Goal: Information Seeking & Learning: Find specific fact

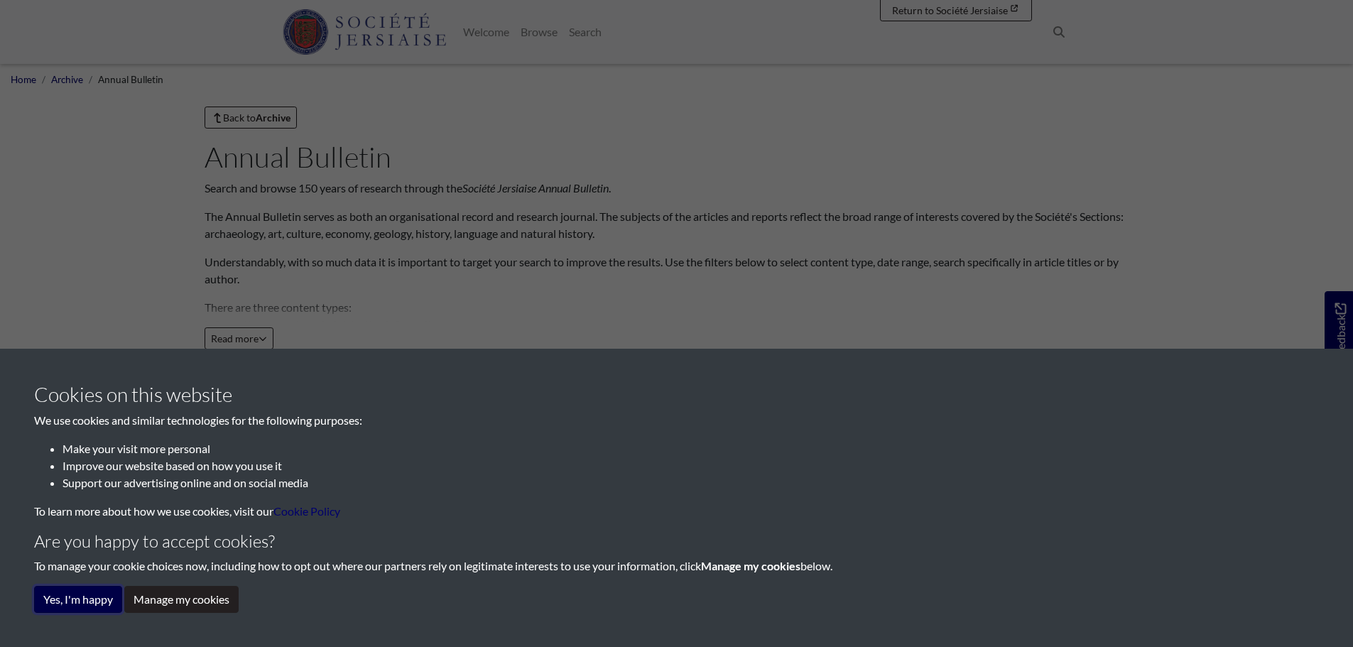
click at [100, 600] on button "Yes, I'm happy" at bounding box center [78, 599] width 88 height 27
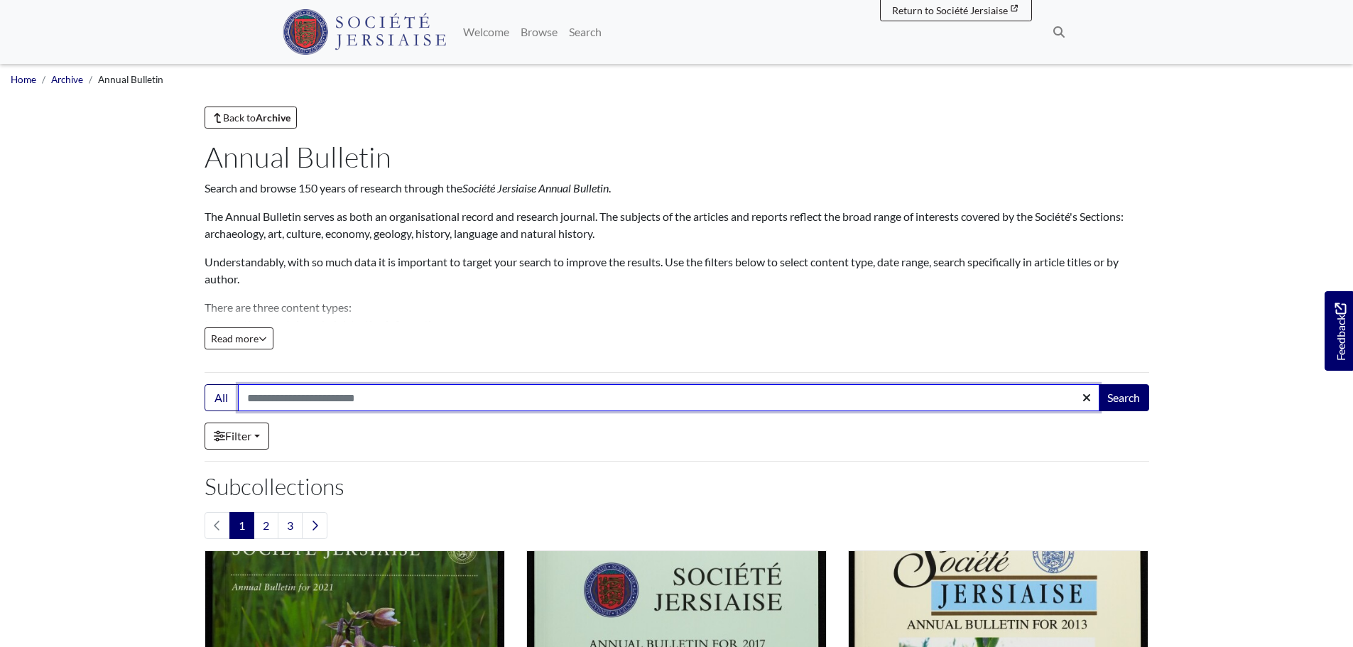
click at [276, 388] on input "Search:" at bounding box center [669, 397] width 862 height 27
type input "**********"
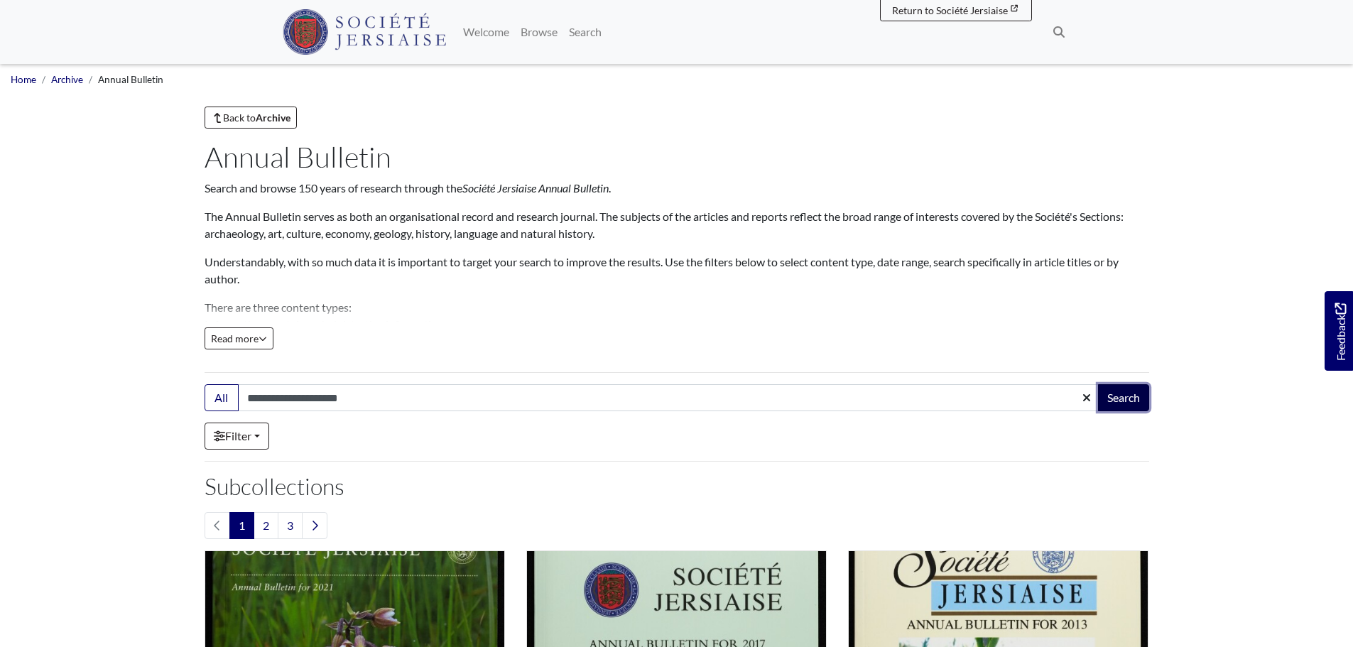
click at [1114, 403] on button "Search" at bounding box center [1123, 397] width 51 height 27
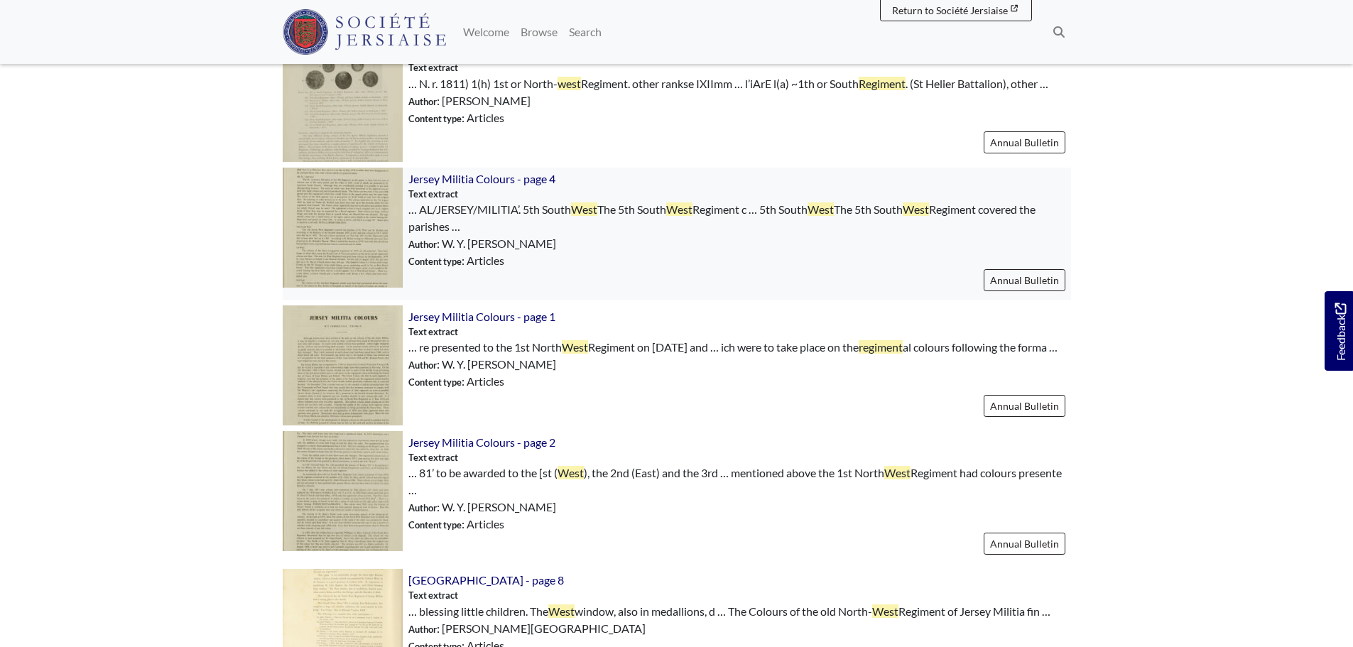
scroll to position [781, 0]
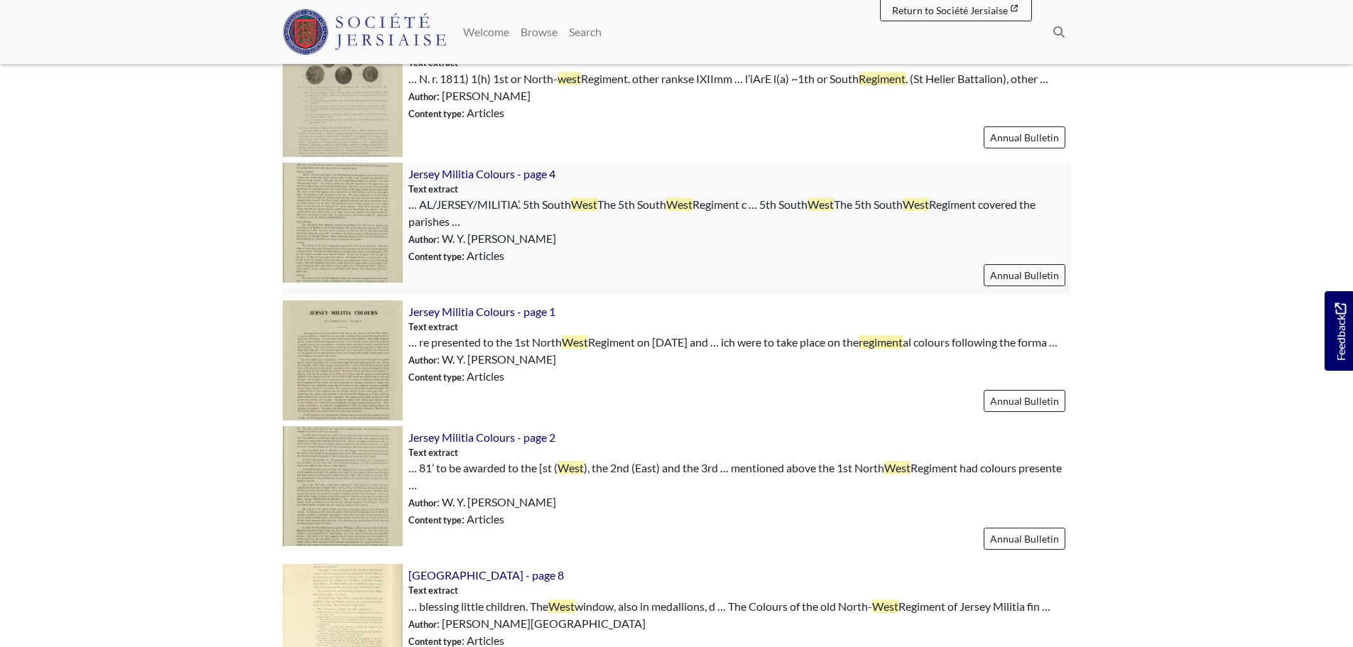
click at [386, 202] on img at bounding box center [343, 223] width 120 height 120
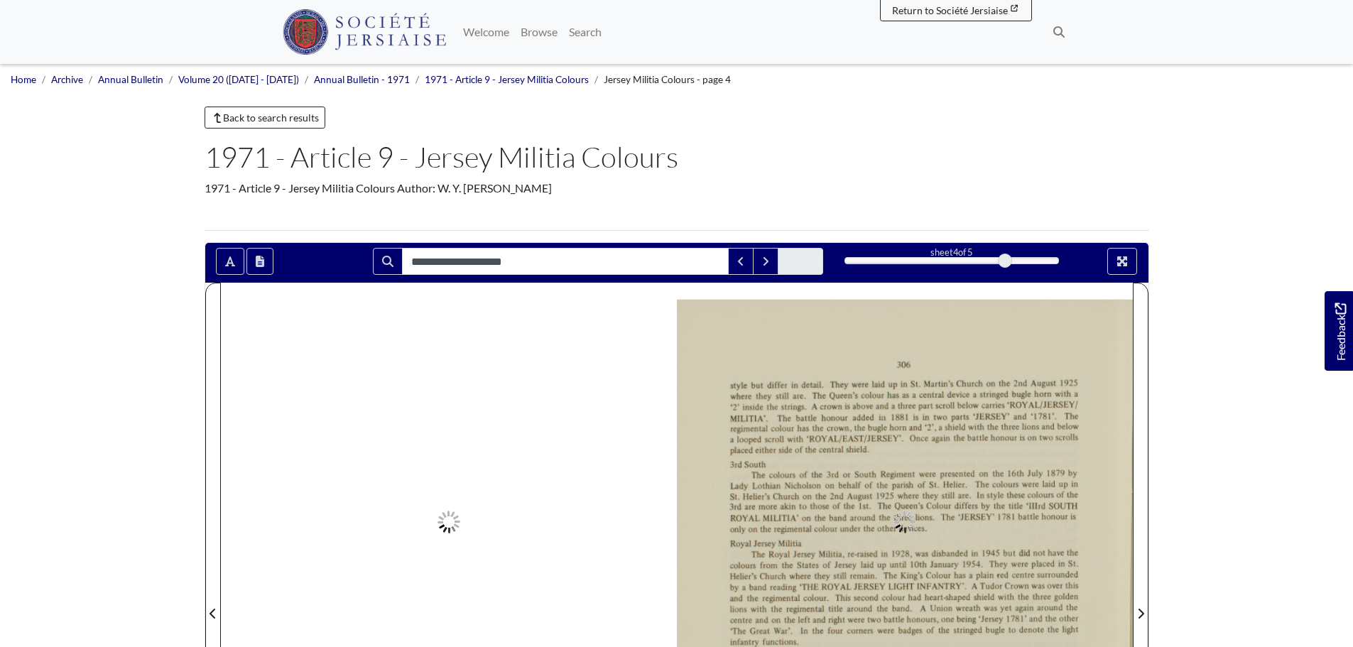
type input "**********"
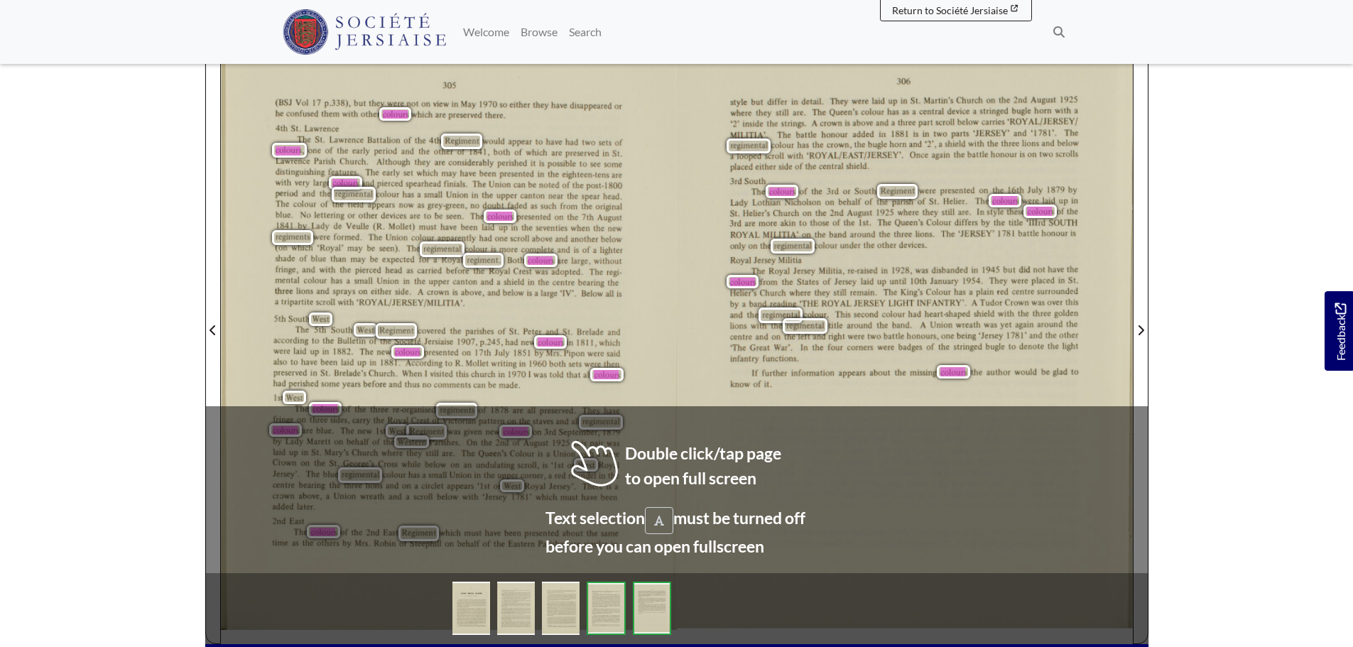
scroll to position [284, 0]
click at [673, 457] on div "305 (BSJ Vol 17 p.338), but they were not on view in May 1970 so either they ha…" at bounding box center [449, 328] width 456 height 630
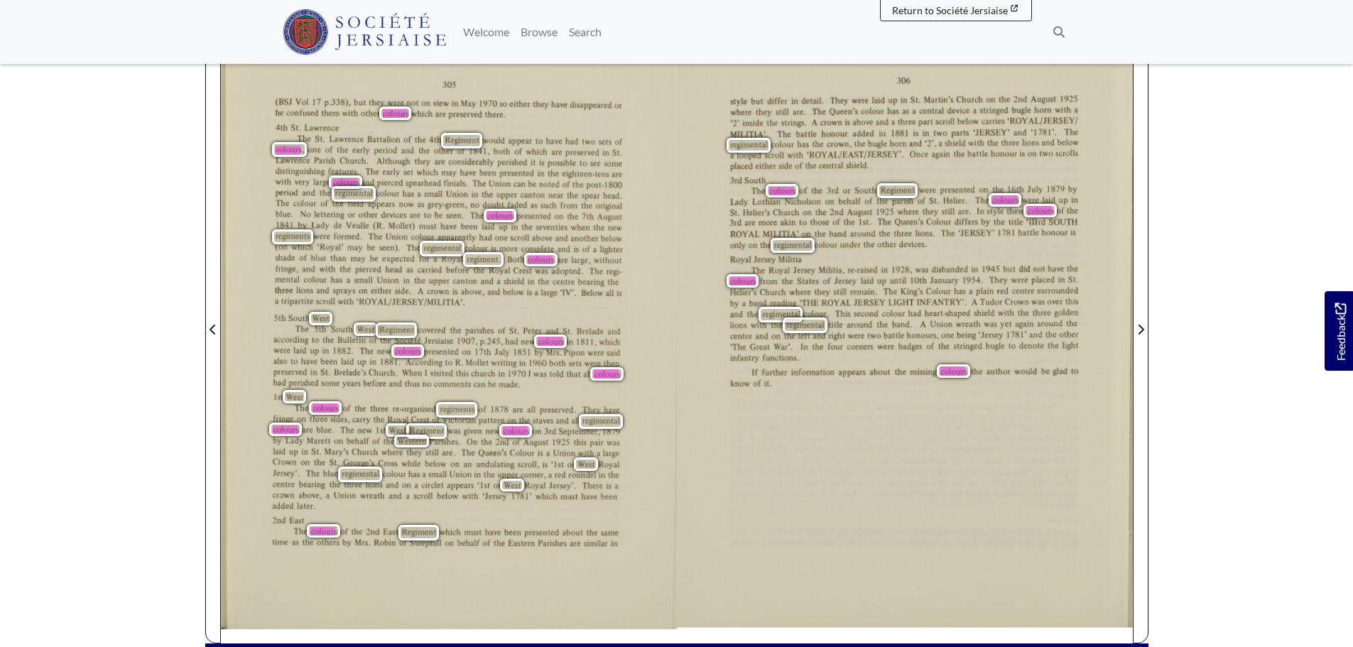
click at [458, 356] on div "The 5th South West Regiment covered the parishes of St. Peter and St. Brelade a…" at bounding box center [446, 356] width 347 height 63
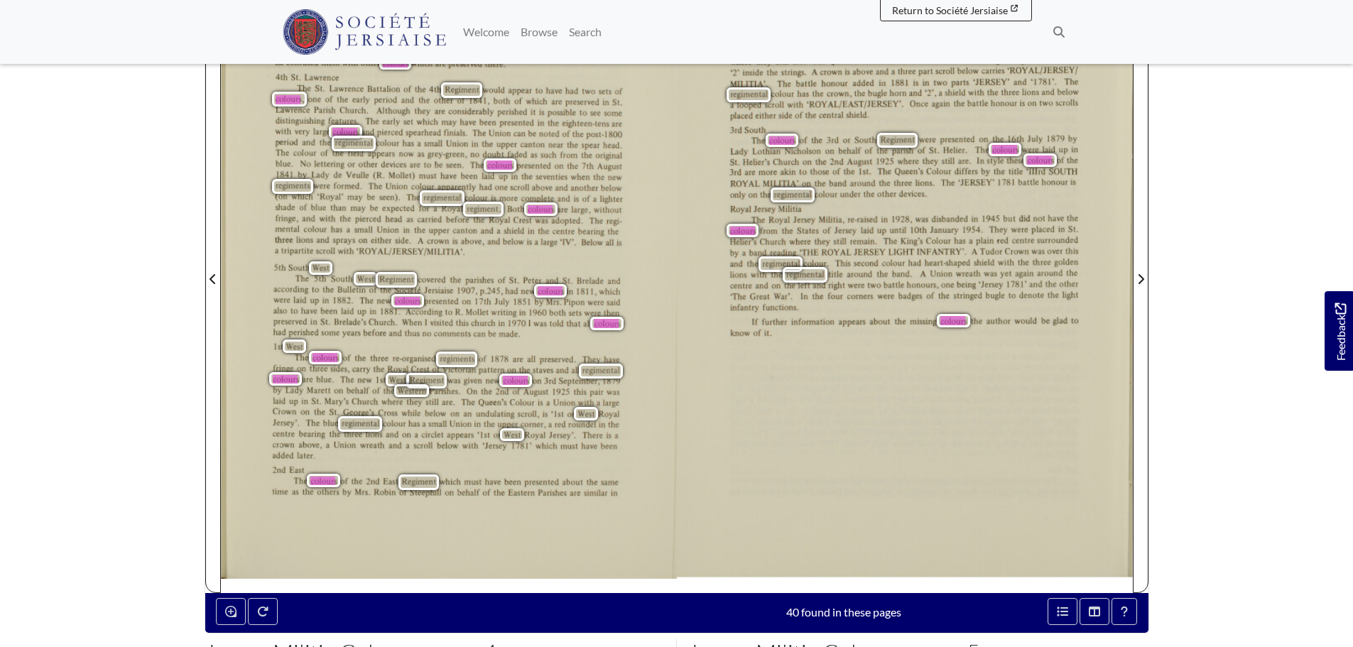
scroll to position [355, 0]
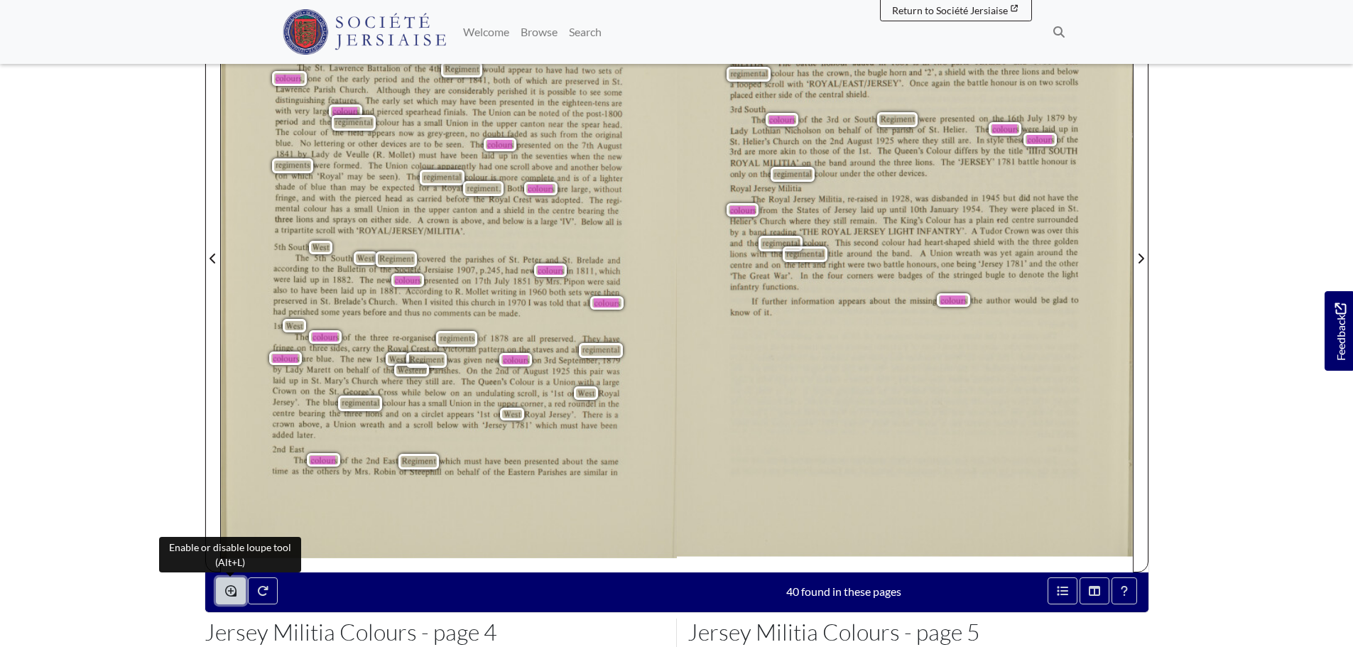
click at [225, 593] on icon "Enable or disable loupe tool (Alt+L)" at bounding box center [230, 590] width 11 height 11
